Goal: Information Seeking & Learning: Learn about a topic

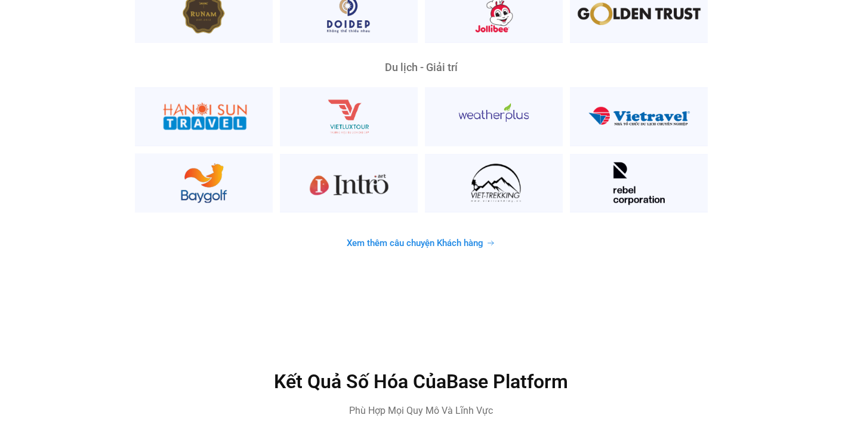
scroll to position [3134, 0]
click at [462, 231] on link "Xem thêm câu chuyện Khách hàng" at bounding box center [420, 242] width 177 height 23
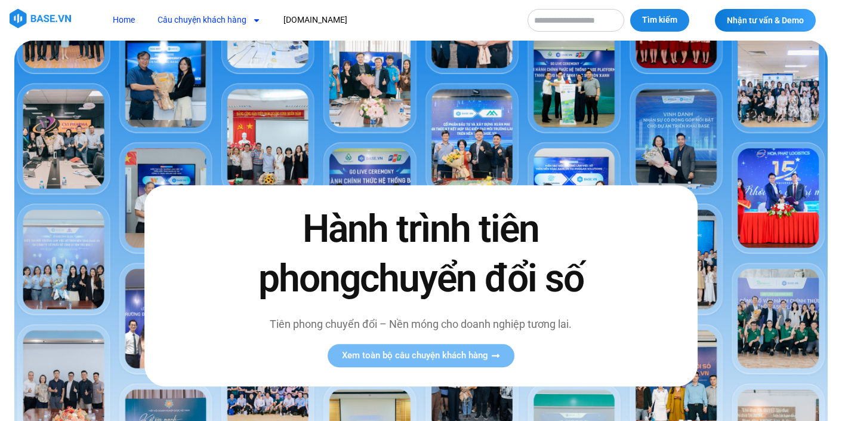
click at [217, 20] on link "Câu chuyện khách hàng" at bounding box center [209, 20] width 121 height 22
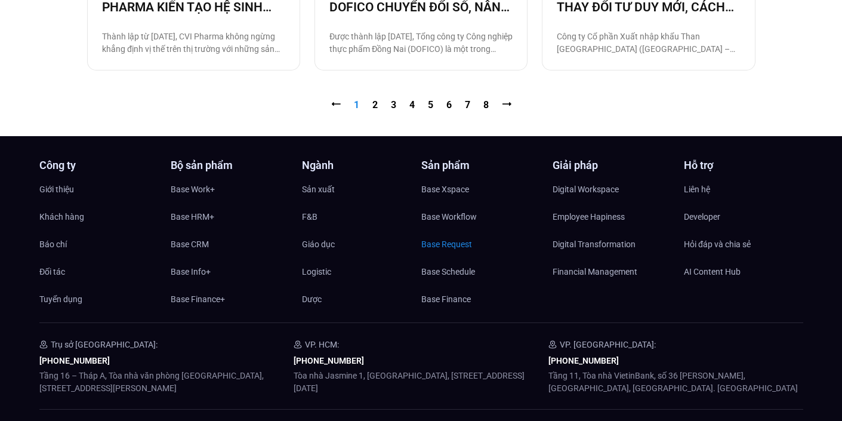
scroll to position [1418, 0]
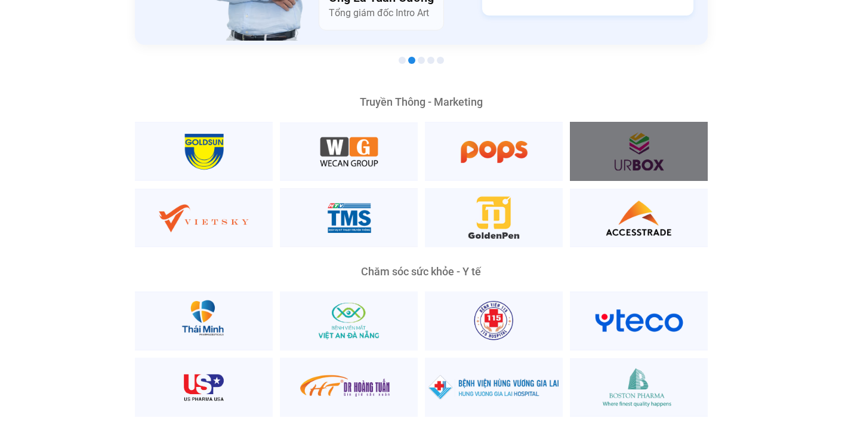
scroll to position [2239, 0]
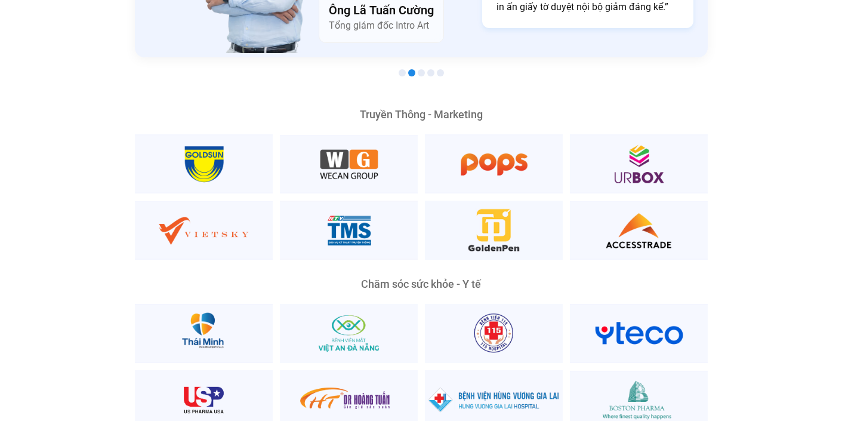
click at [402, 69] on span "Go to slide 1" at bounding box center [402, 72] width 7 height 7
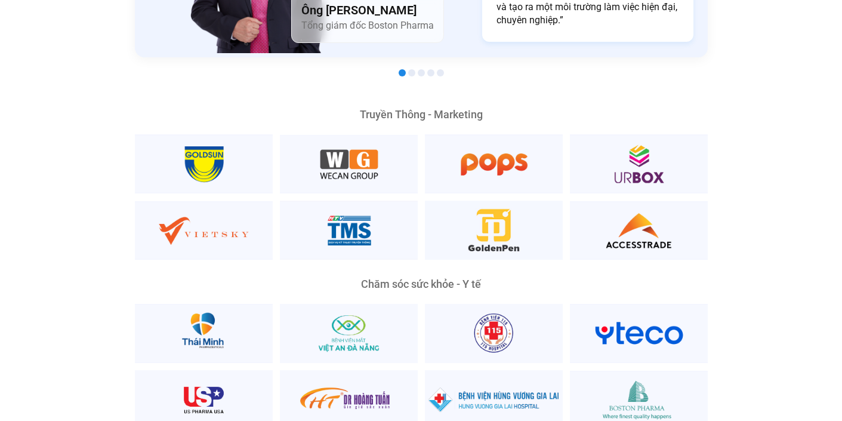
click at [414, 69] on span "Go to slide 2" at bounding box center [411, 72] width 7 height 7
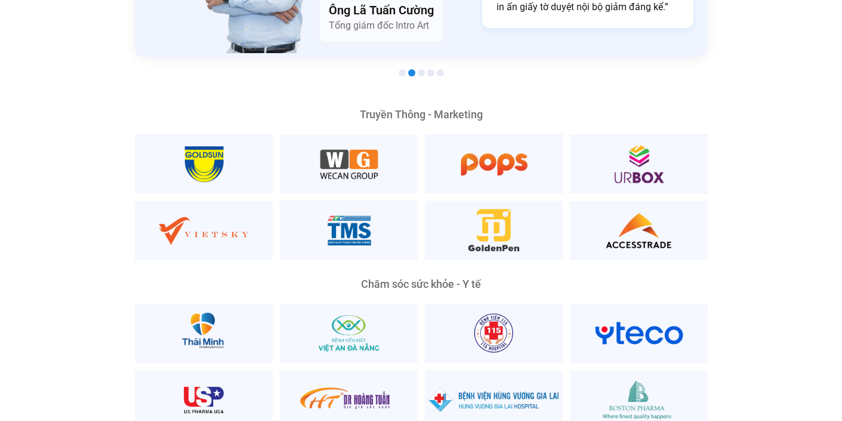
click at [420, 69] on span "Go to slide 3" at bounding box center [421, 72] width 7 height 7
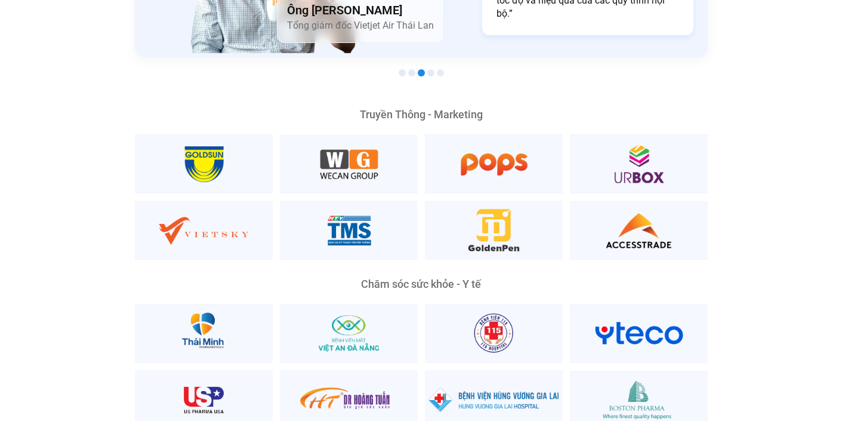
click at [432, 69] on span "Go to slide 4" at bounding box center [430, 72] width 7 height 7
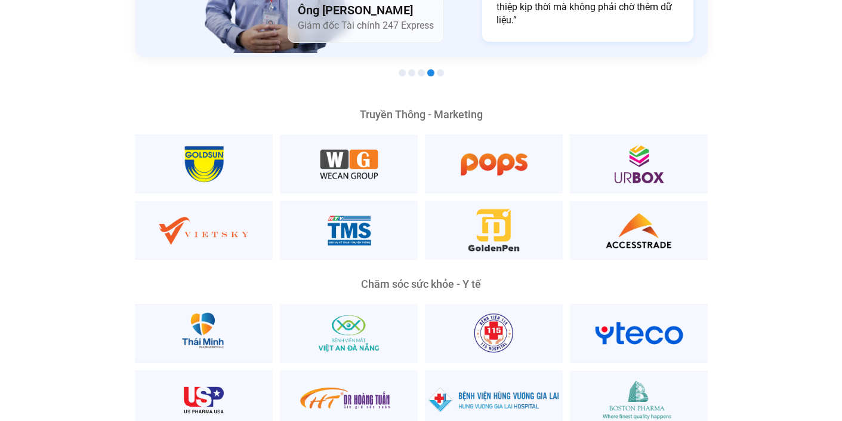
click at [444, 69] on span "Go to slide 5" at bounding box center [440, 72] width 7 height 7
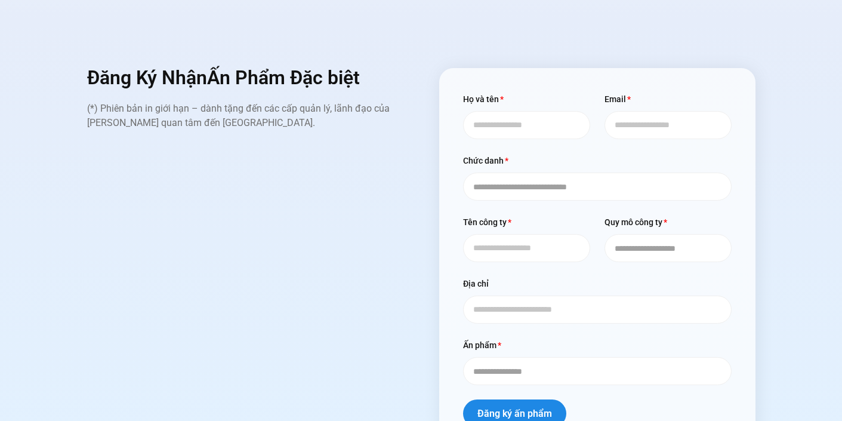
scroll to position [4552, 0]
